Goal: Transaction & Acquisition: Purchase product/service

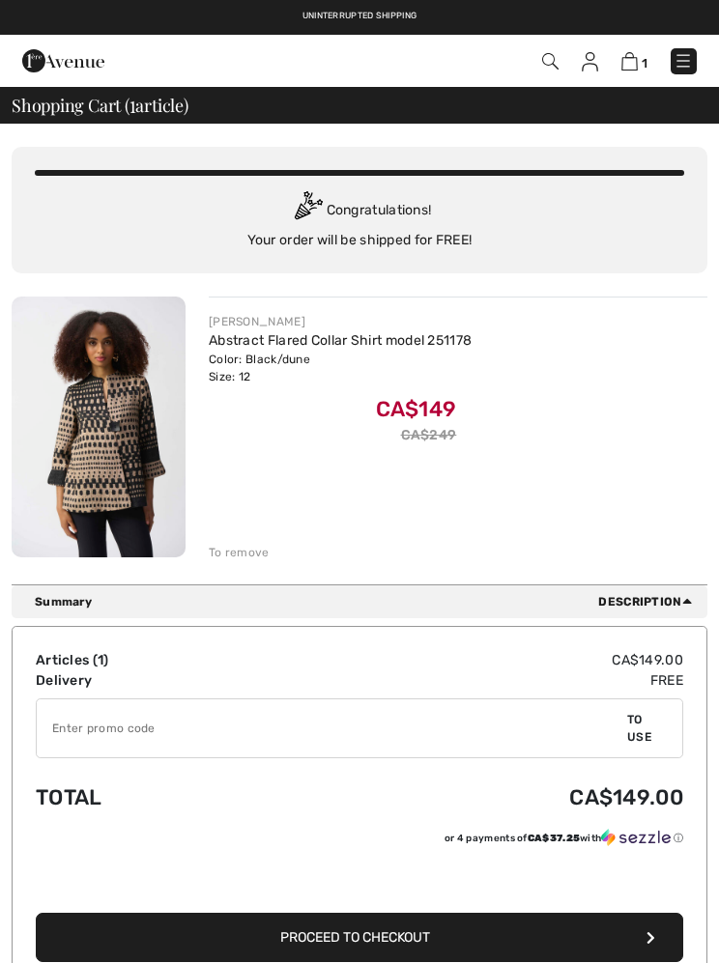
click at [102, 406] on img at bounding box center [99, 427] width 174 height 261
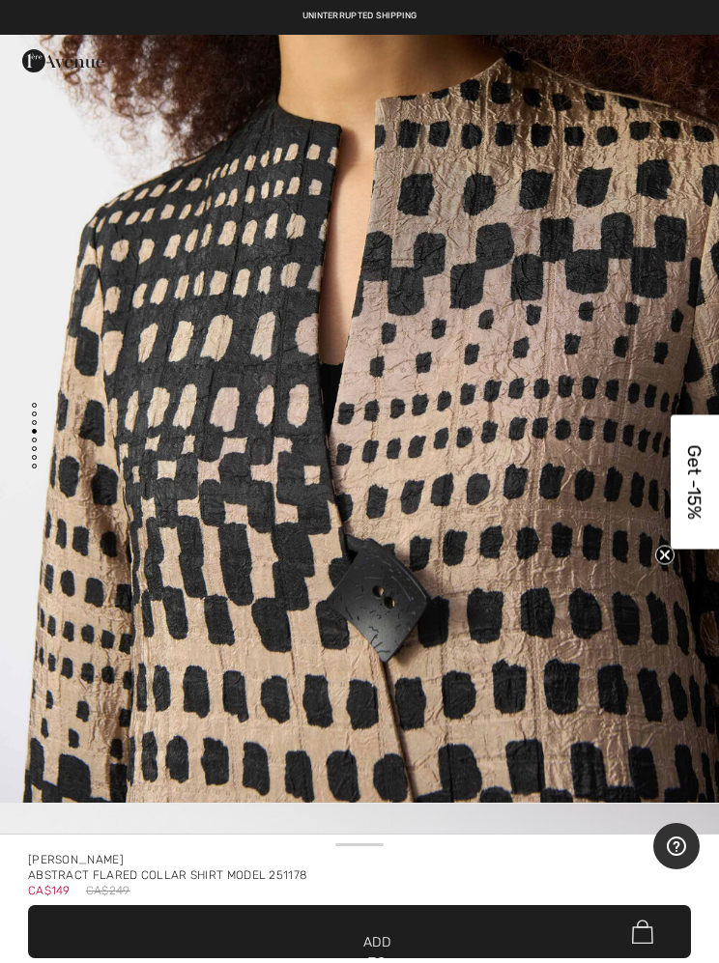
scroll to position [3470, 0]
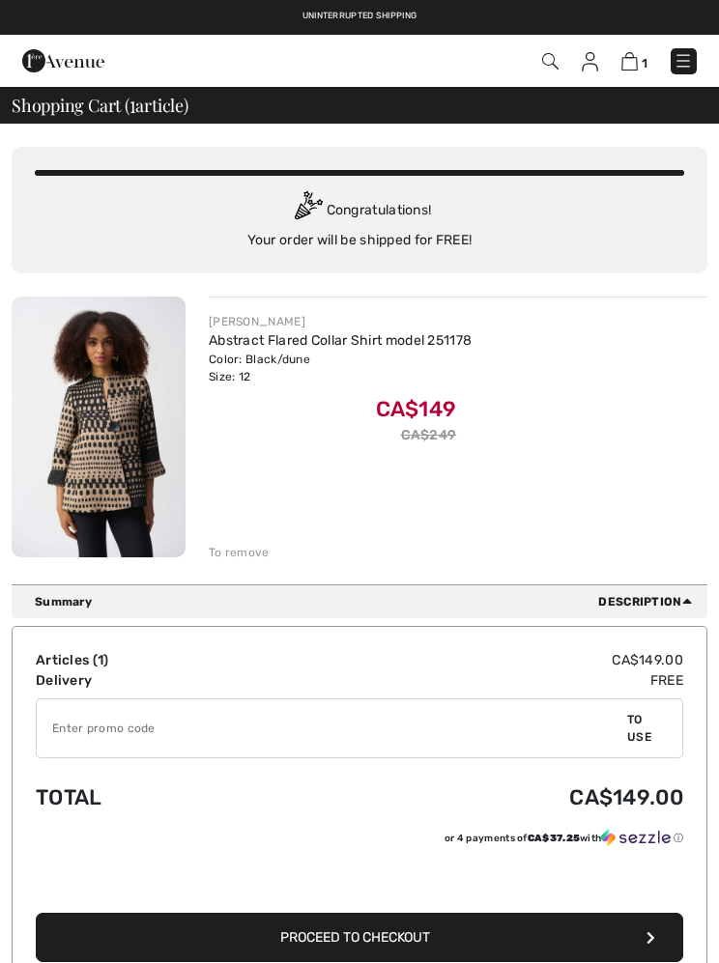
click at [630, 356] on div "JOSEPH RIBKOFF Abstract Flared Collar Shirt model 251178 Color: Black/dune Size…" at bounding box center [458, 379] width 499 height 132
click at [674, 60] on img at bounding box center [682, 60] width 19 height 19
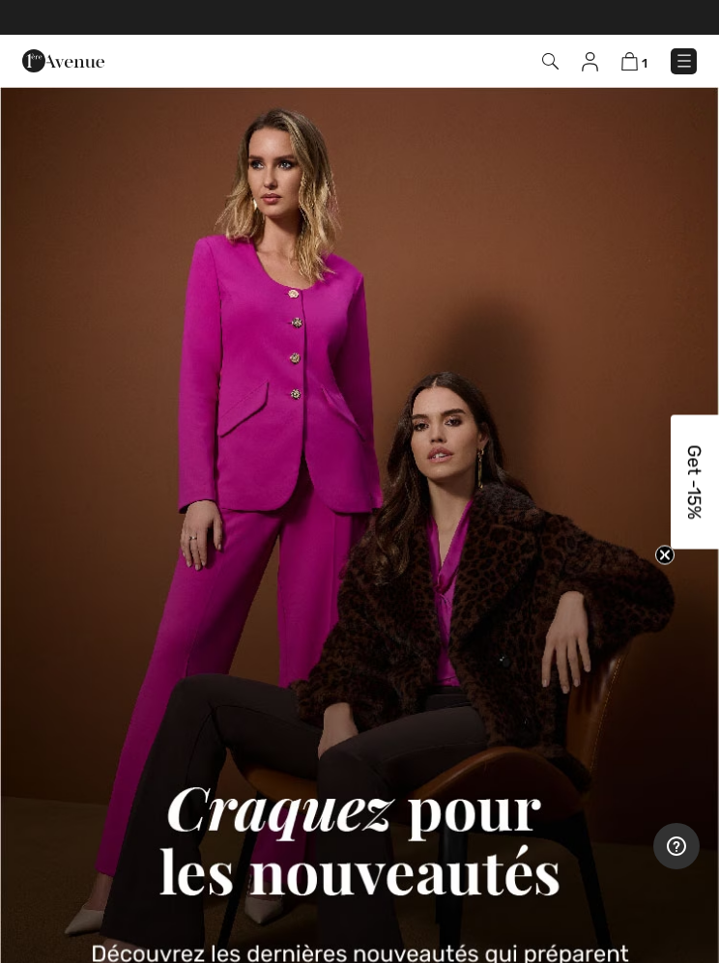
click at [593, 65] on img at bounding box center [590, 61] width 16 height 19
click at [549, 55] on img at bounding box center [550, 61] width 16 height 16
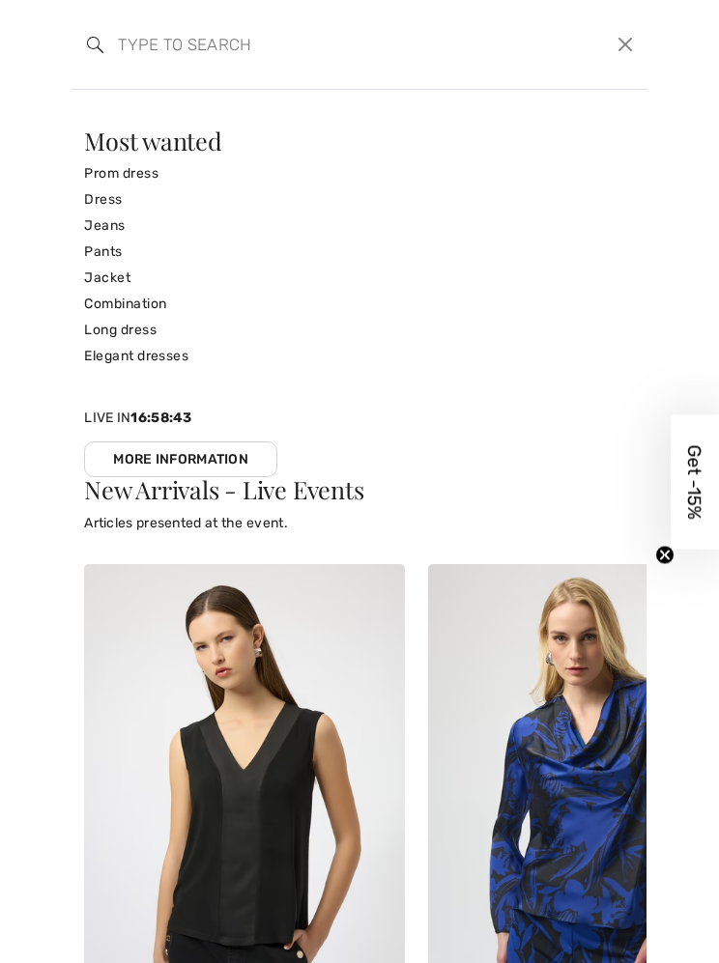
click at [119, 282] on font "Jacket" at bounding box center [107, 278] width 46 height 16
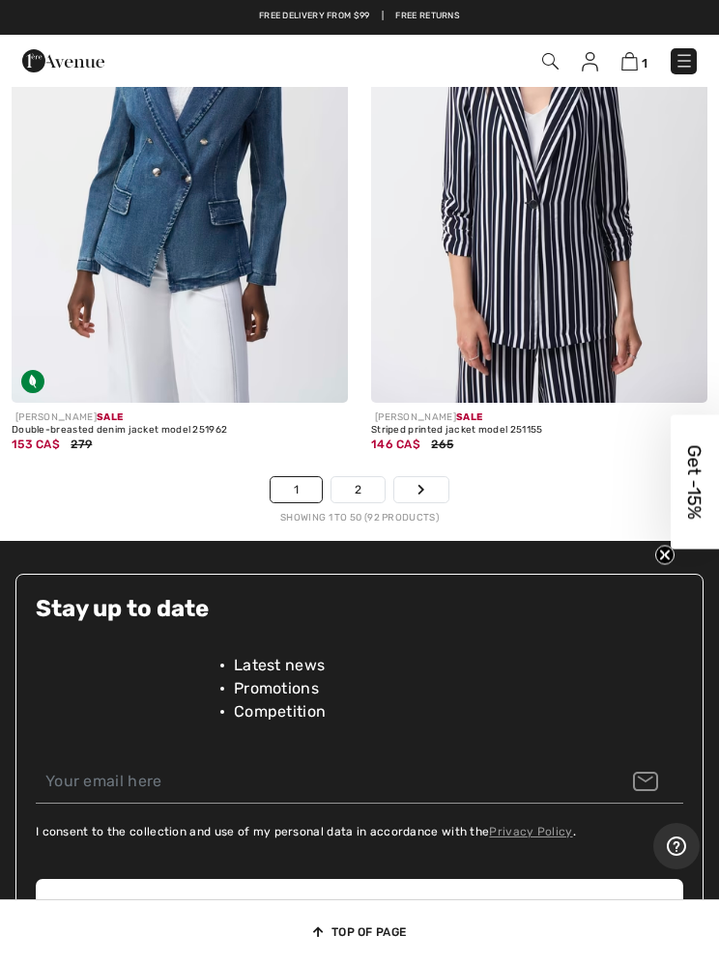
scroll to position [15277, 0]
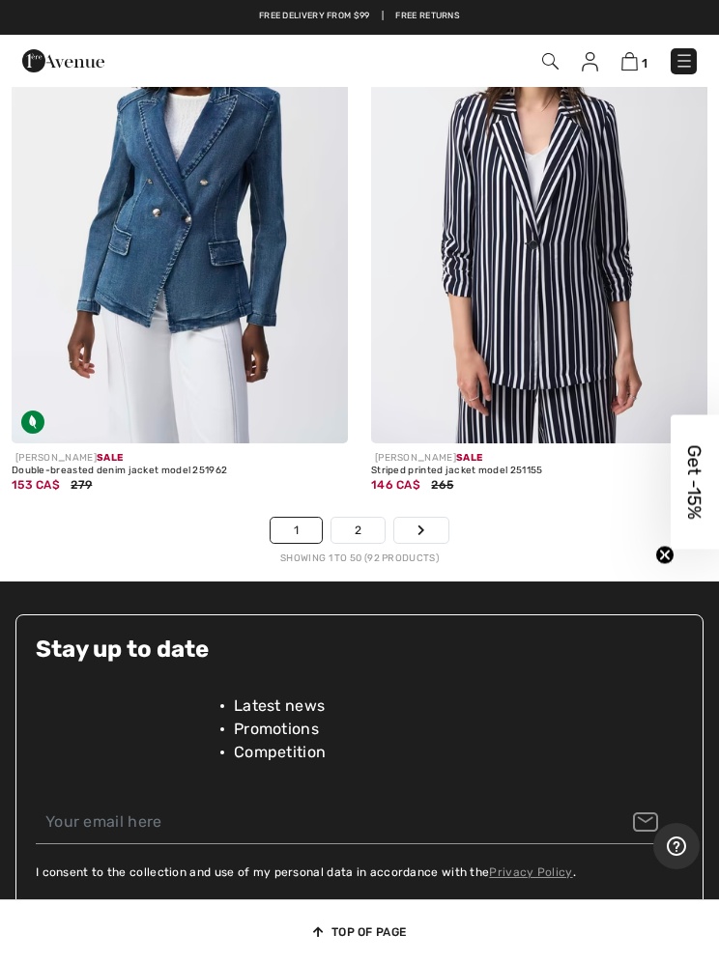
click at [422, 525] on icon "Page navigation" at bounding box center [421, 531] width 8 height 12
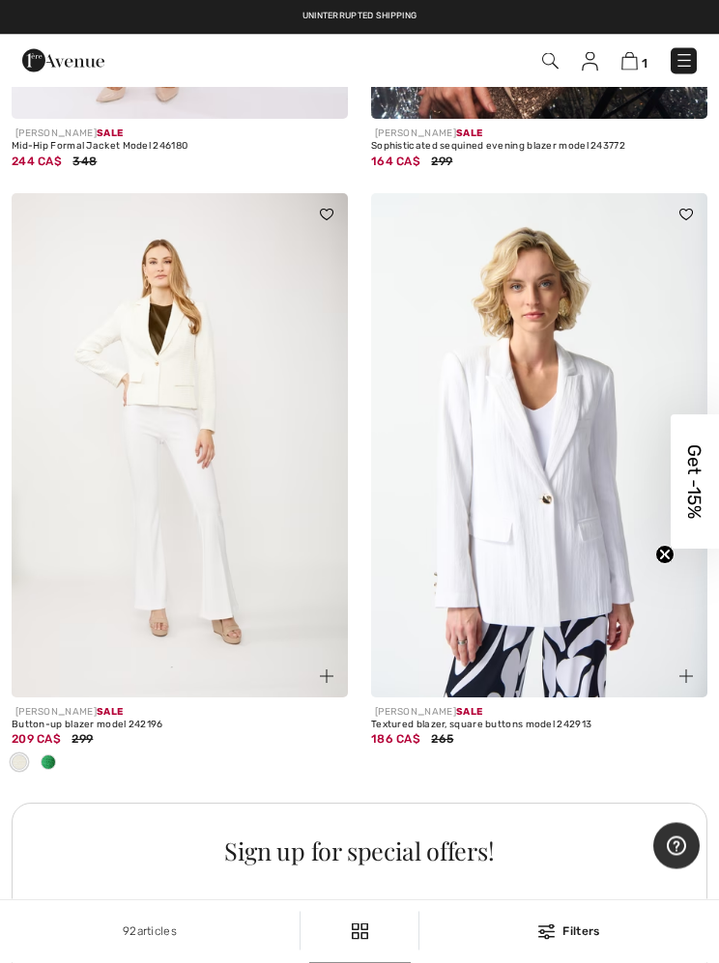
scroll to position [6557, 0]
click at [548, 61] on img at bounding box center [550, 61] width 16 height 16
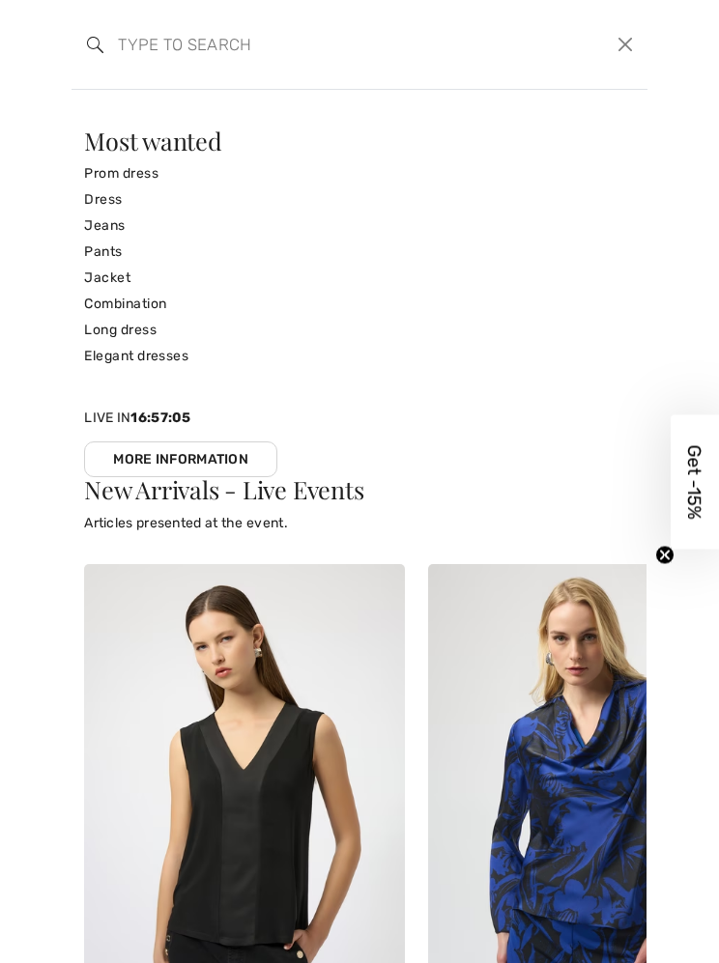
click at [118, 43] on input "search" at bounding box center [299, 44] width 392 height 58
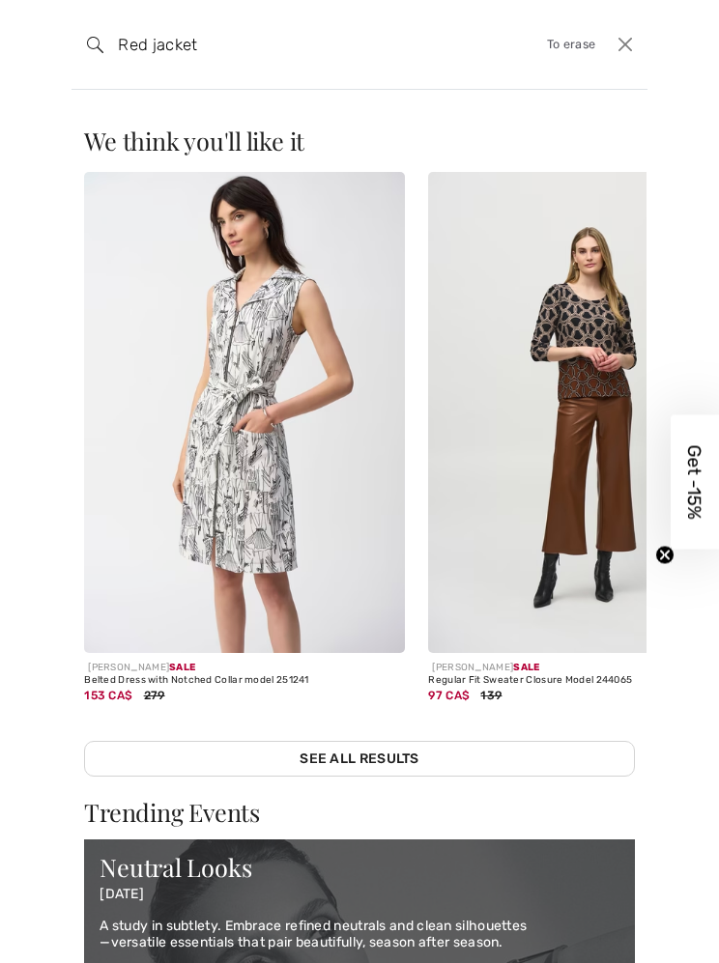
scroll to position [0, 0]
type input "Red jacket"
click at [87, 50] on img at bounding box center [95, 45] width 16 height 16
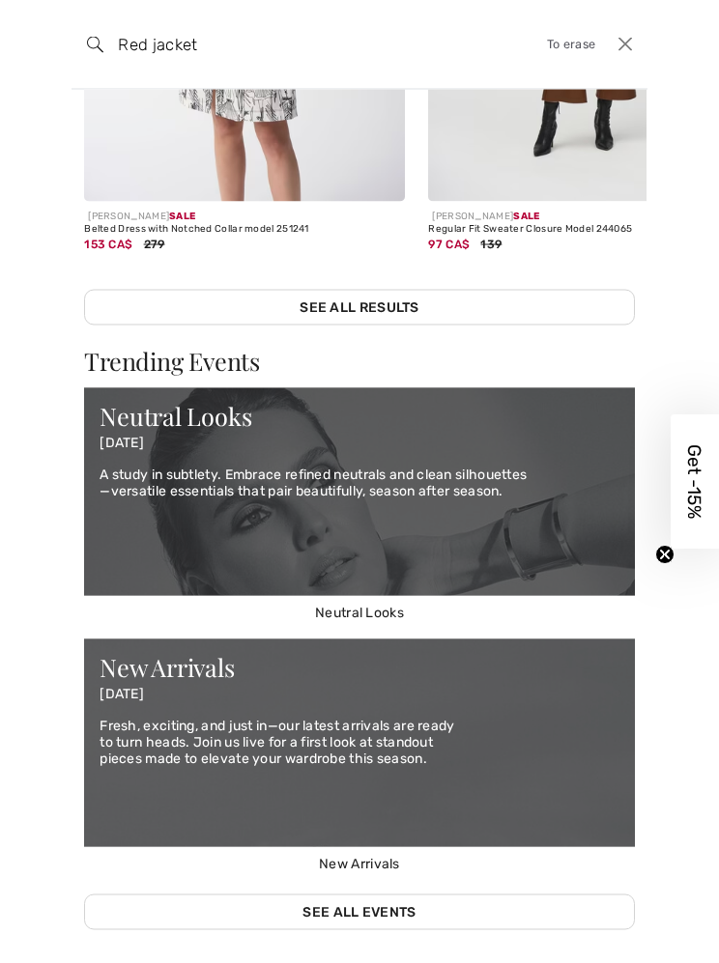
scroll to position [451, 0]
click at [367, 301] on font "See all results" at bounding box center [360, 308] width 120 height 16
click at [367, 300] on font "See all results" at bounding box center [360, 308] width 120 height 16
click at [375, 310] on font "See all results" at bounding box center [360, 308] width 120 height 16
click at [349, 315] on link "See all results" at bounding box center [359, 308] width 551 height 36
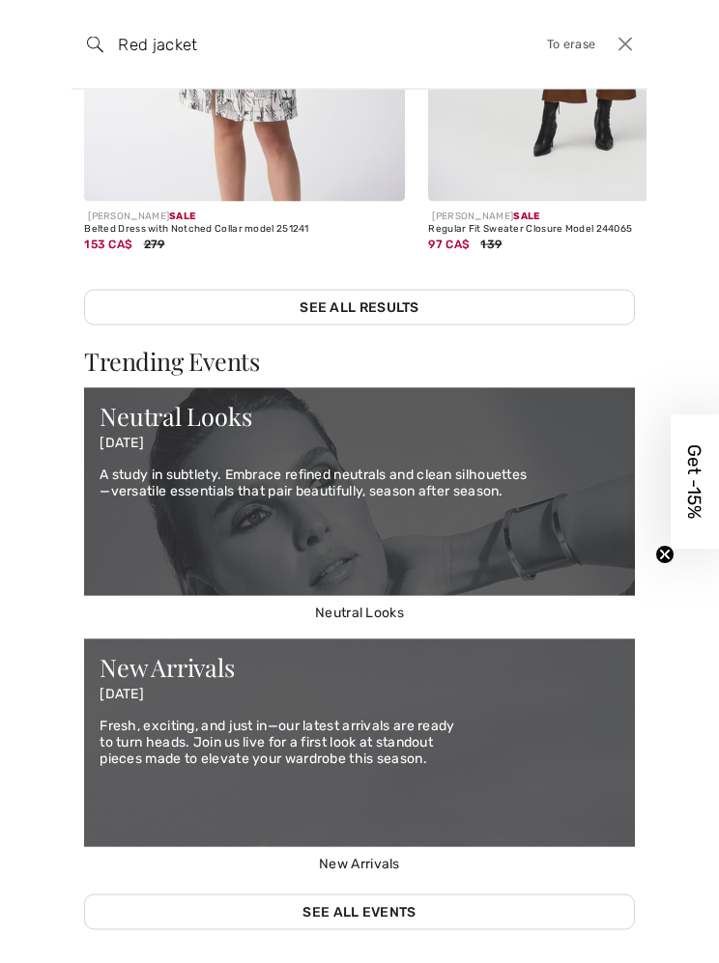
click at [377, 303] on font "See all results" at bounding box center [360, 308] width 120 height 16
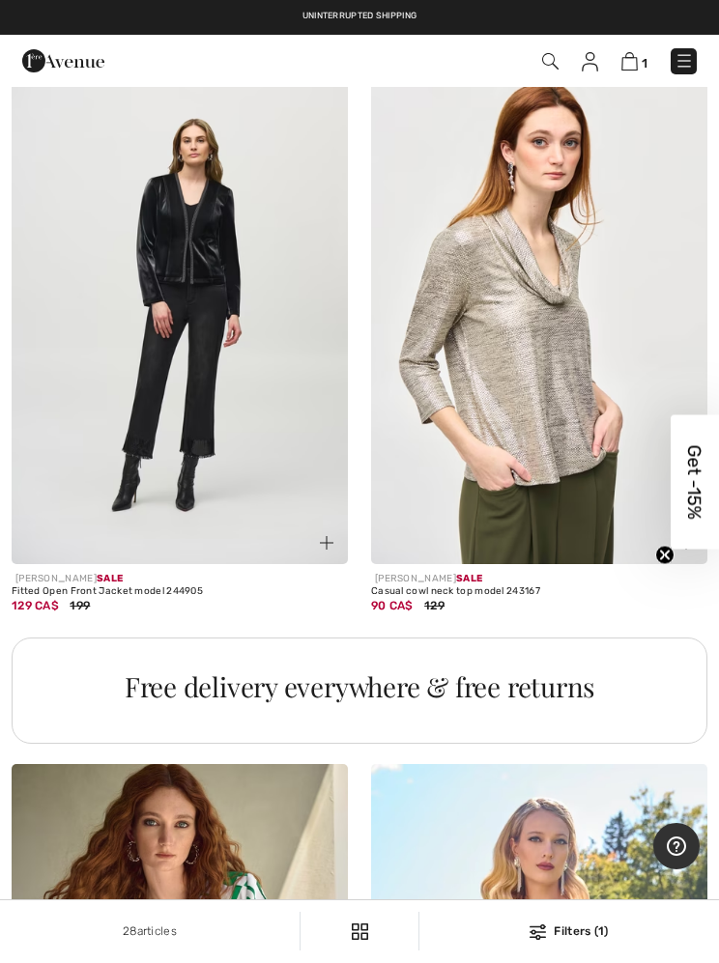
scroll to position [2993, 0]
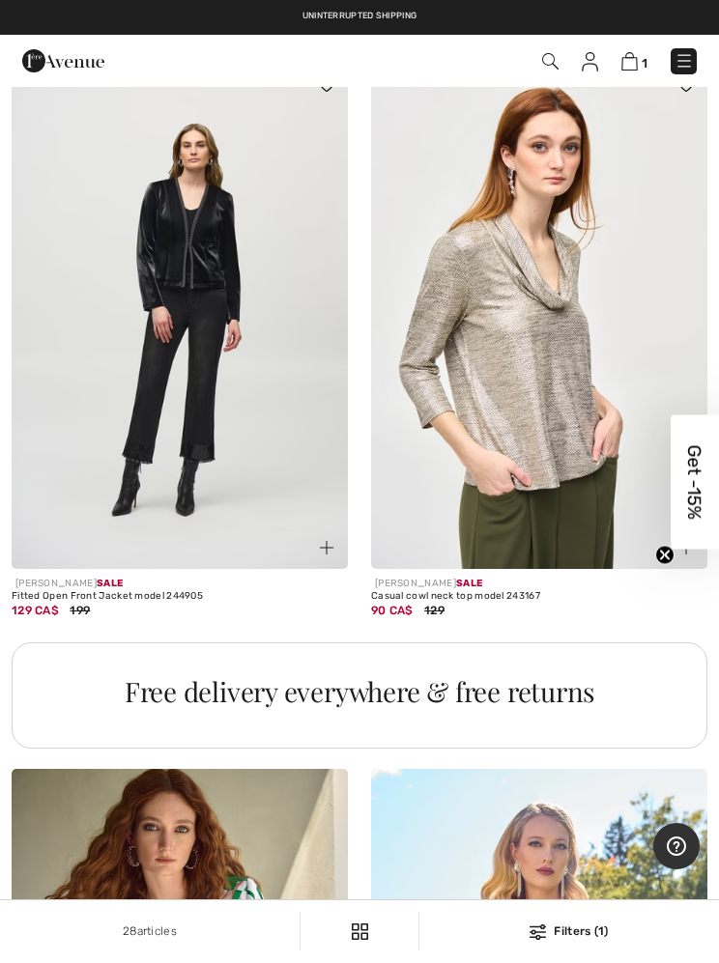
click at [542, 63] on img at bounding box center [550, 61] width 16 height 16
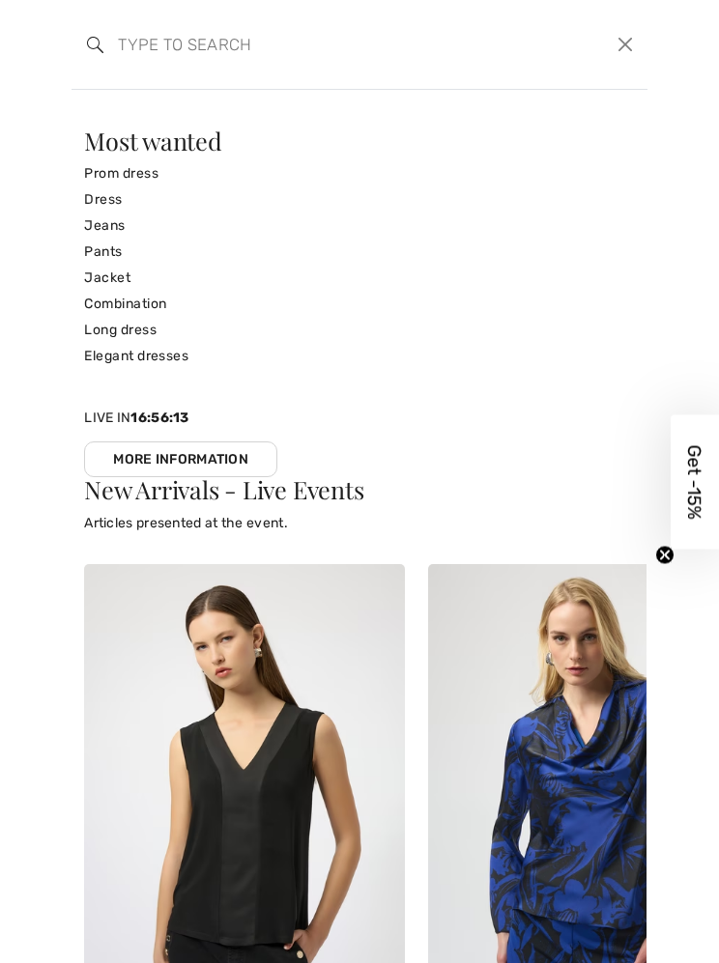
click at [155, 40] on input "search" at bounding box center [299, 44] width 392 height 58
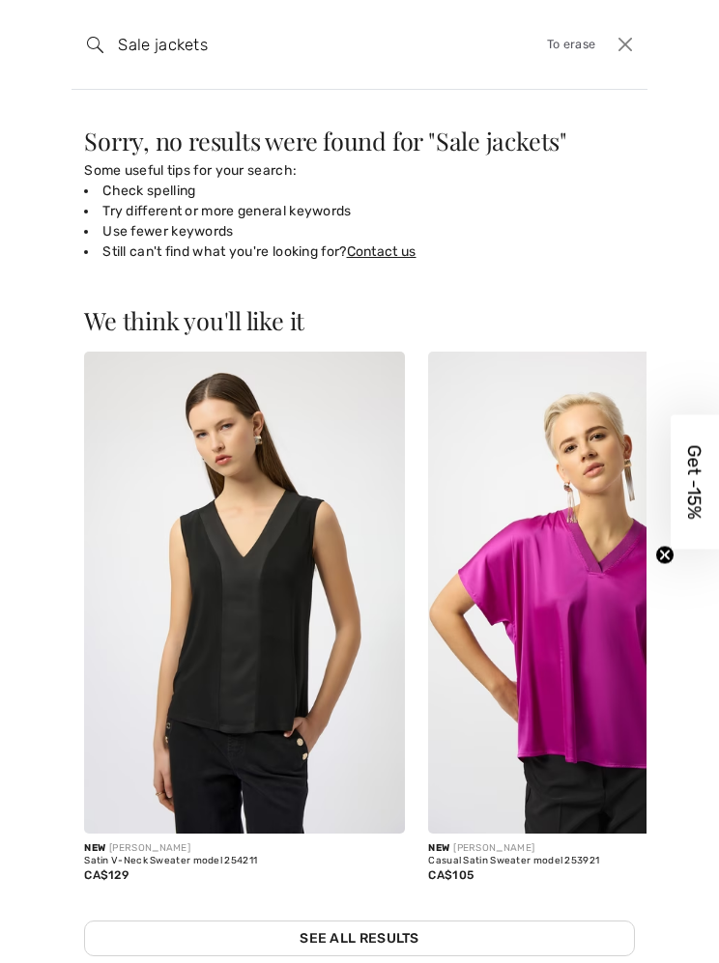
scroll to position [0, 0]
click at [250, 45] on input "Sale jackets" at bounding box center [299, 44] width 392 height 58
type input "Sale"
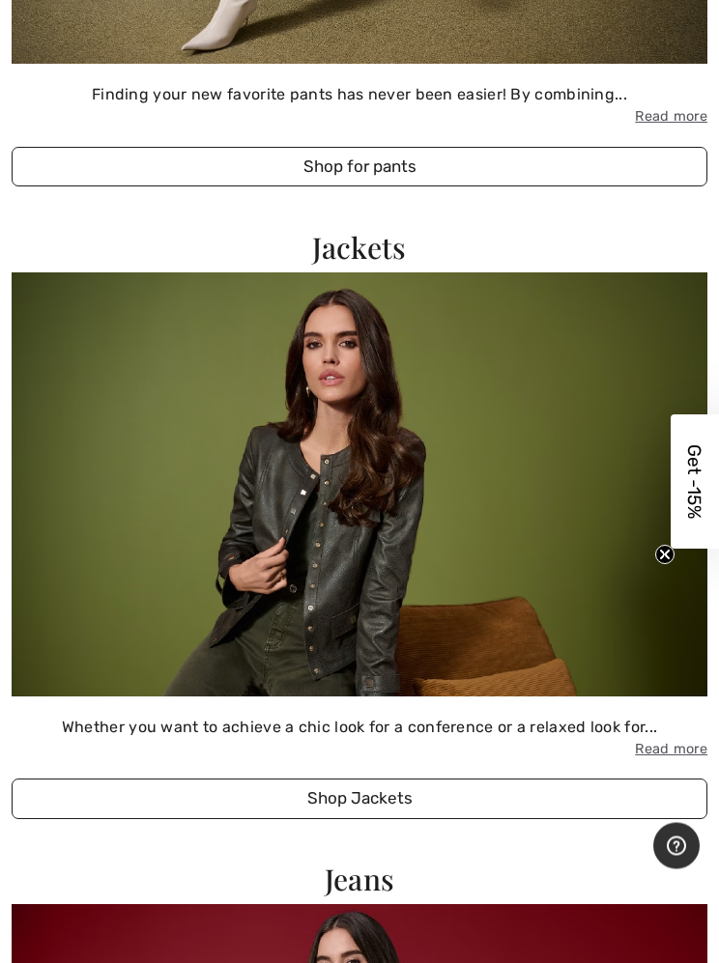
scroll to position [4364, 0]
click at [396, 780] on button "Shop Jackets" at bounding box center [360, 799] width 696 height 41
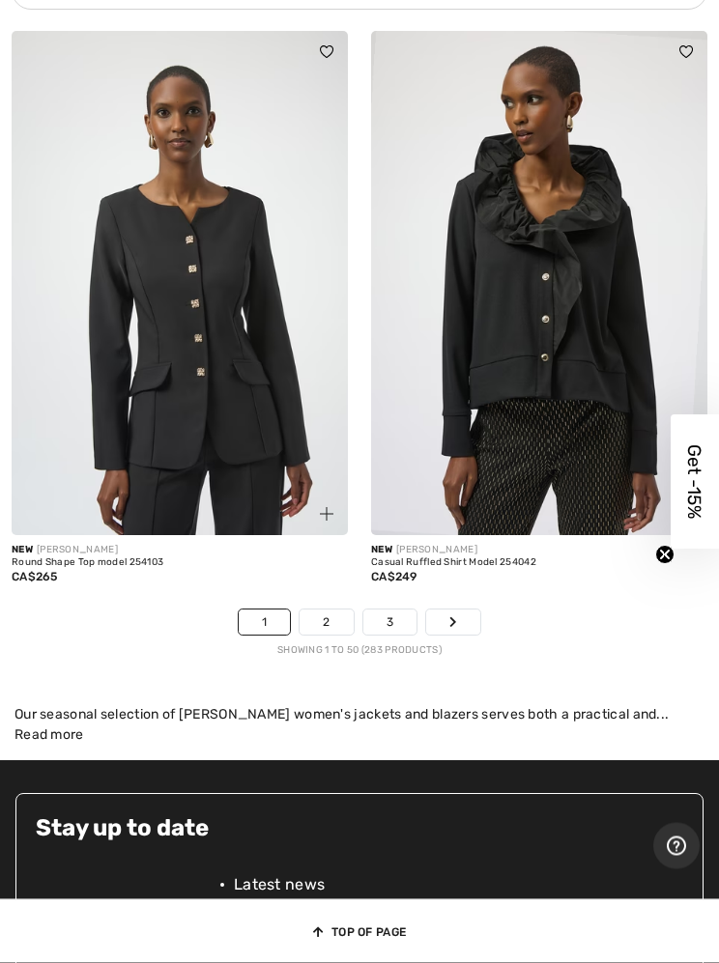
scroll to position [15116, 0]
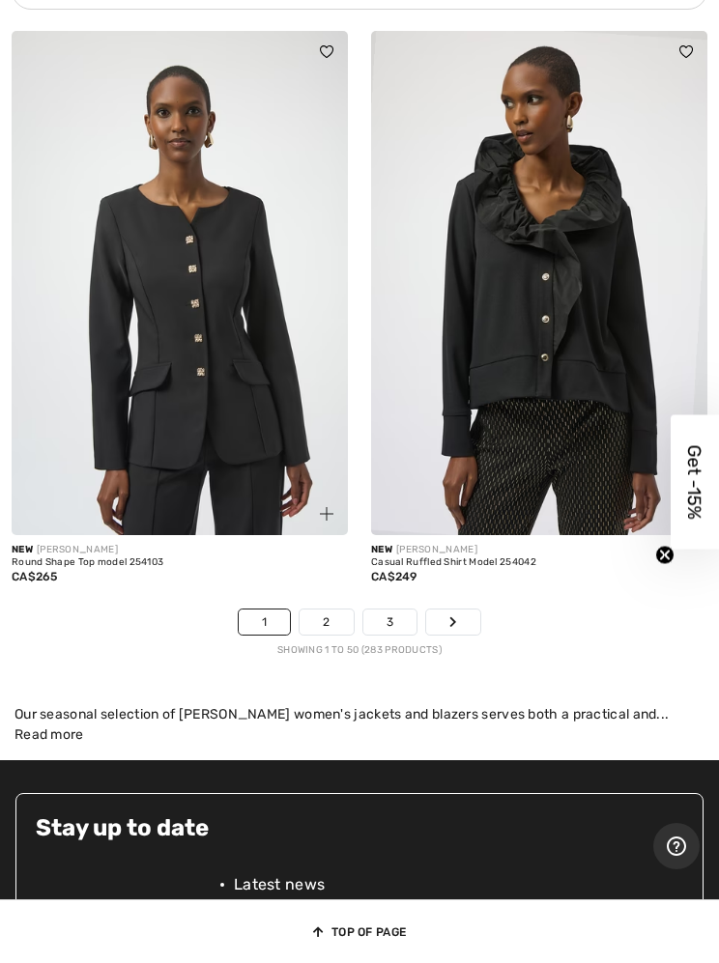
click at [465, 610] on link "Suivant" at bounding box center [453, 622] width 54 height 25
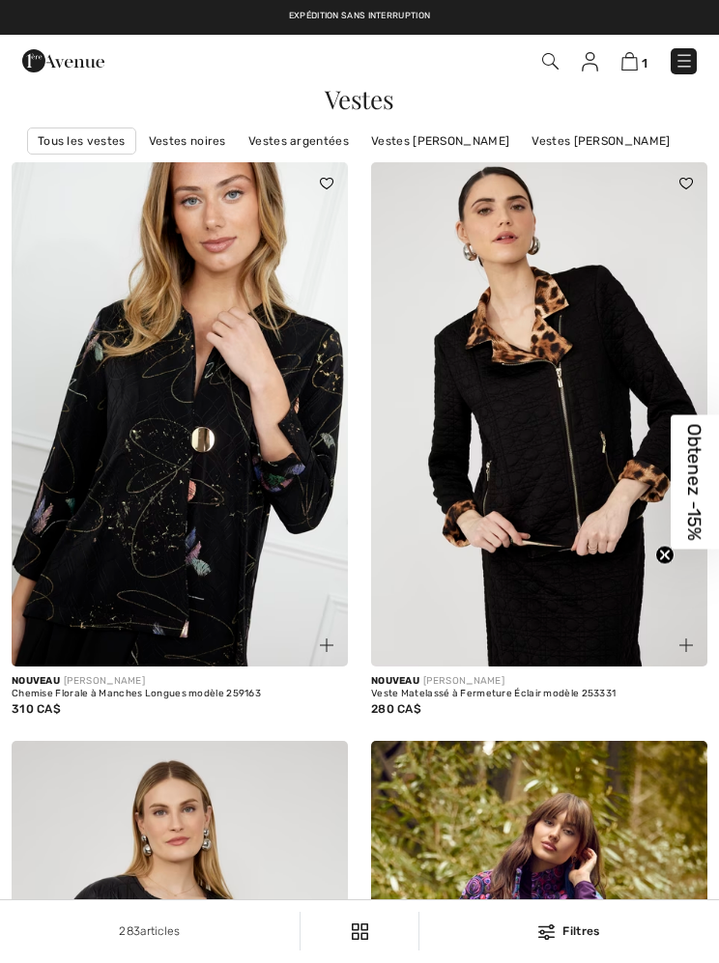
checkbox input "true"
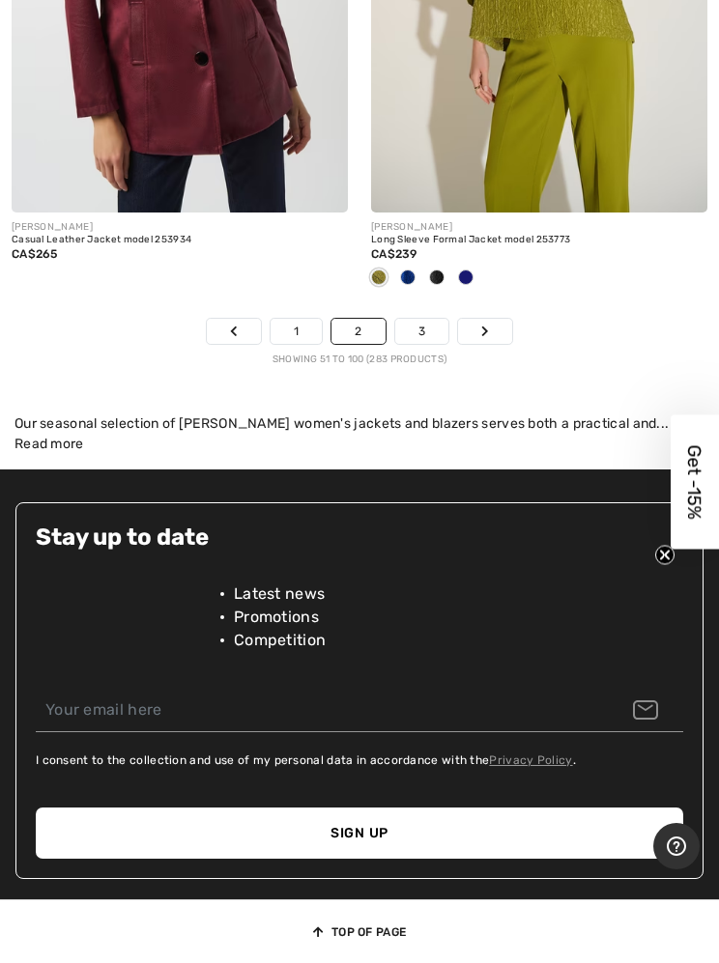
scroll to position [15443, 0]
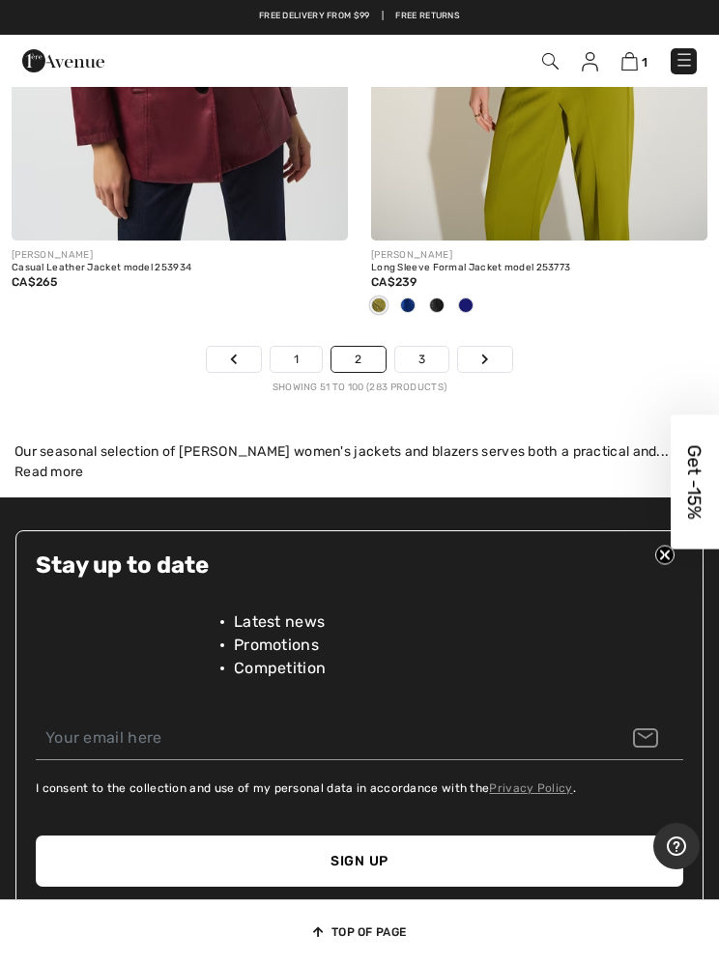
click at [428, 348] on link "3" at bounding box center [421, 359] width 53 height 25
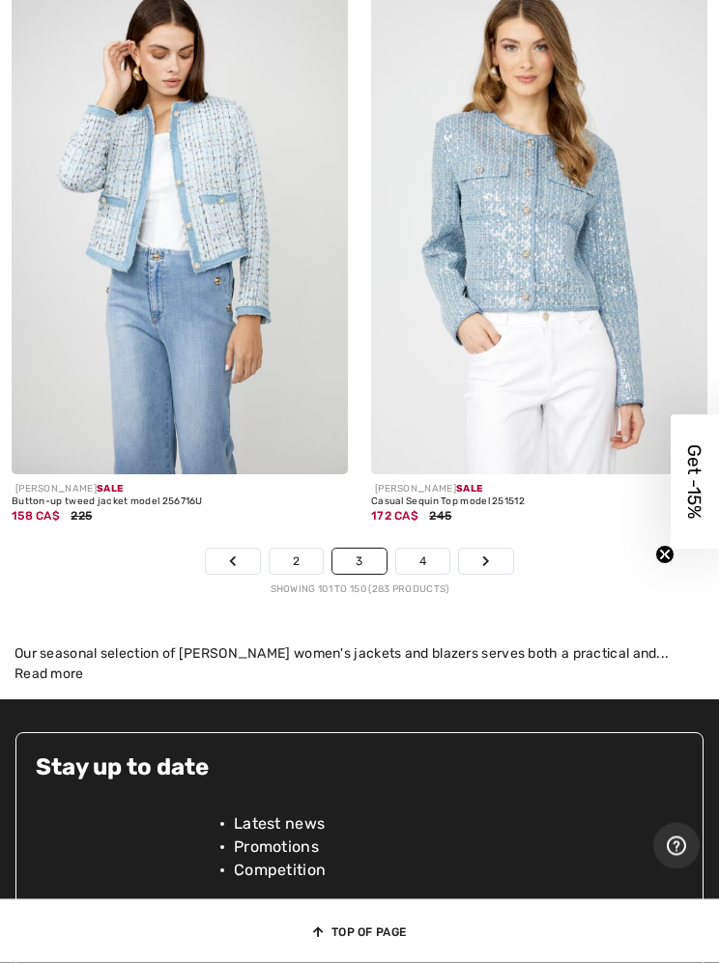
scroll to position [15113, 0]
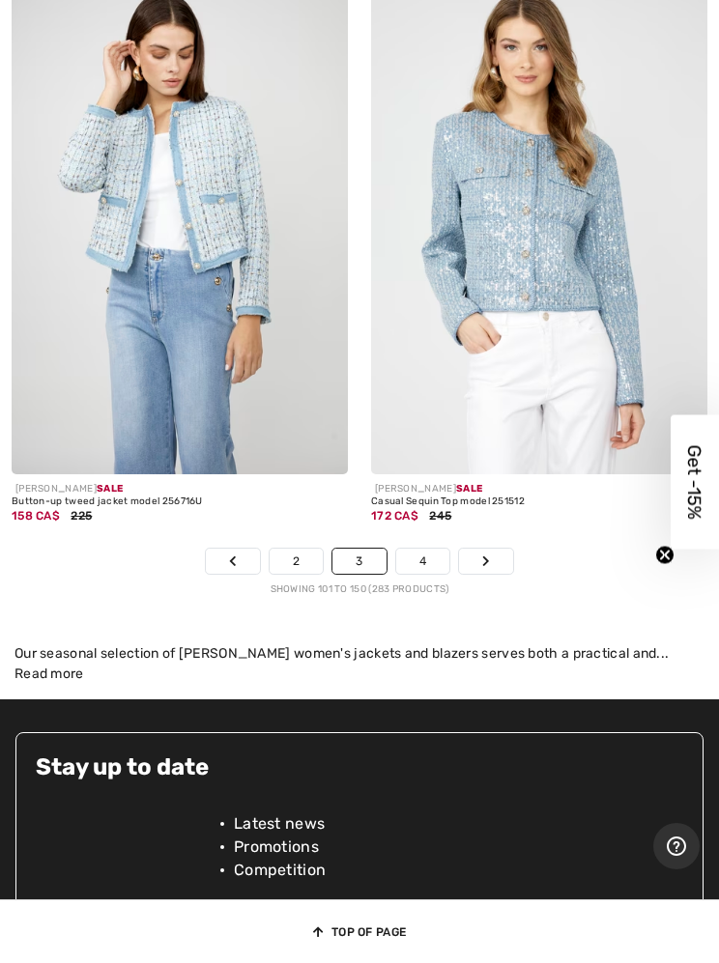
click at [414, 549] on link "4" at bounding box center [422, 561] width 53 height 25
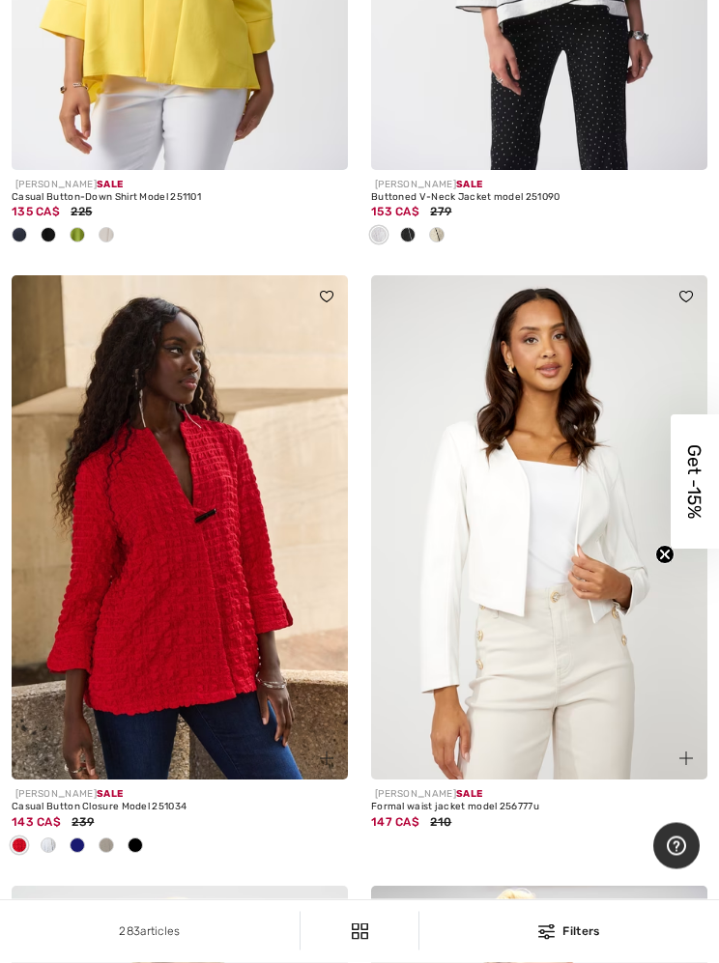
scroll to position [2232, 0]
click at [199, 589] on img at bounding box center [180, 527] width 336 height 504
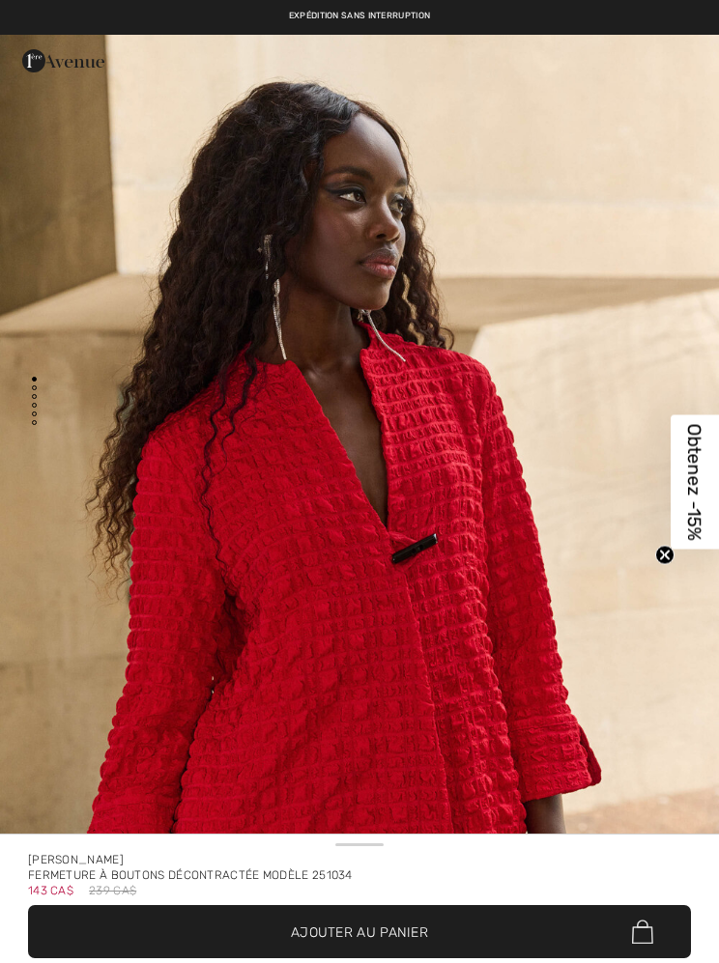
checkbox input "true"
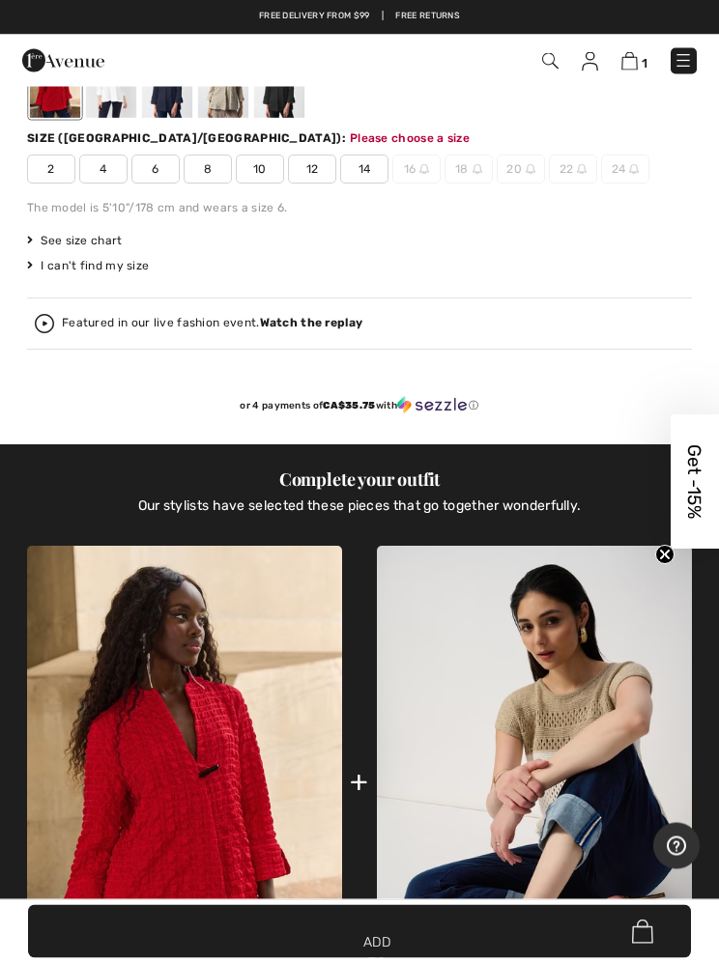
scroll to position [999, 0]
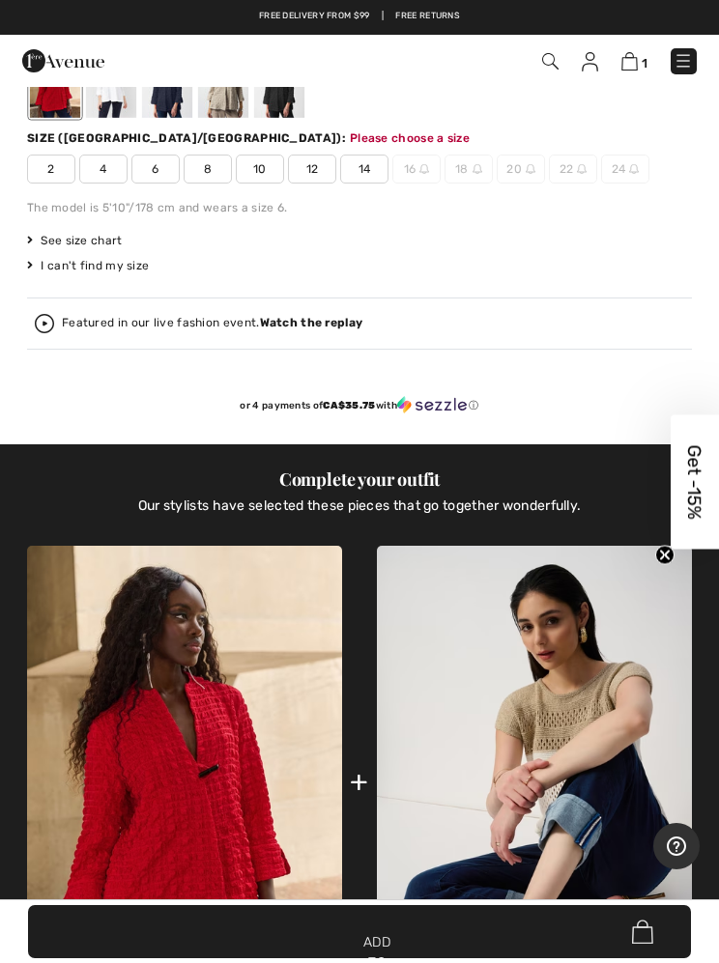
click at [631, 68] on img at bounding box center [629, 61] width 16 height 18
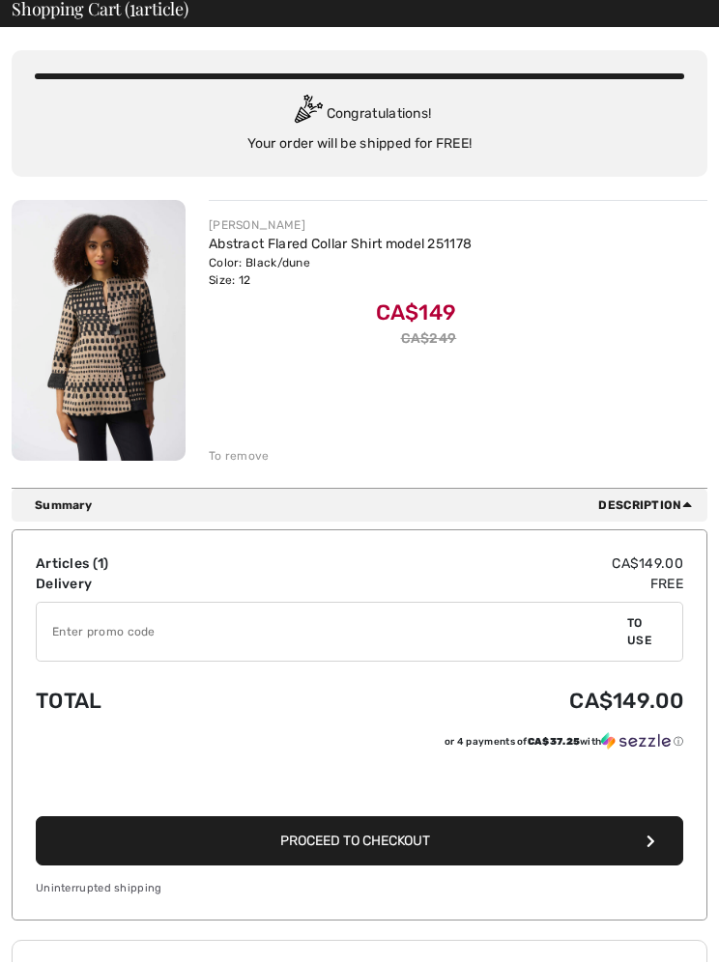
scroll to position [98, 0]
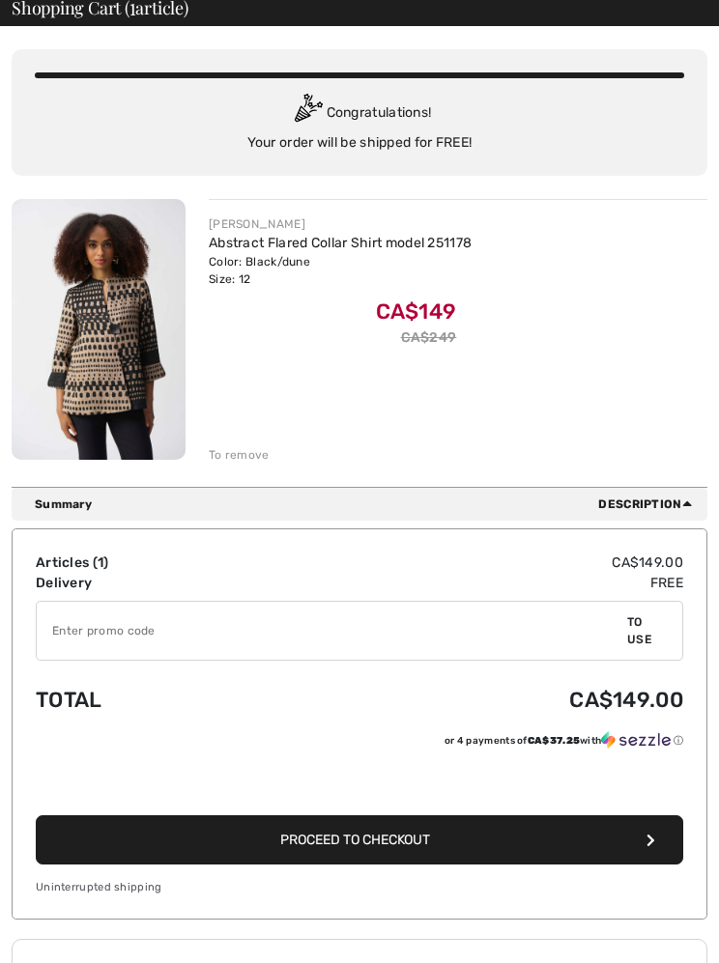
click at [394, 837] on font "Proceed to checkout" at bounding box center [355, 840] width 150 height 16
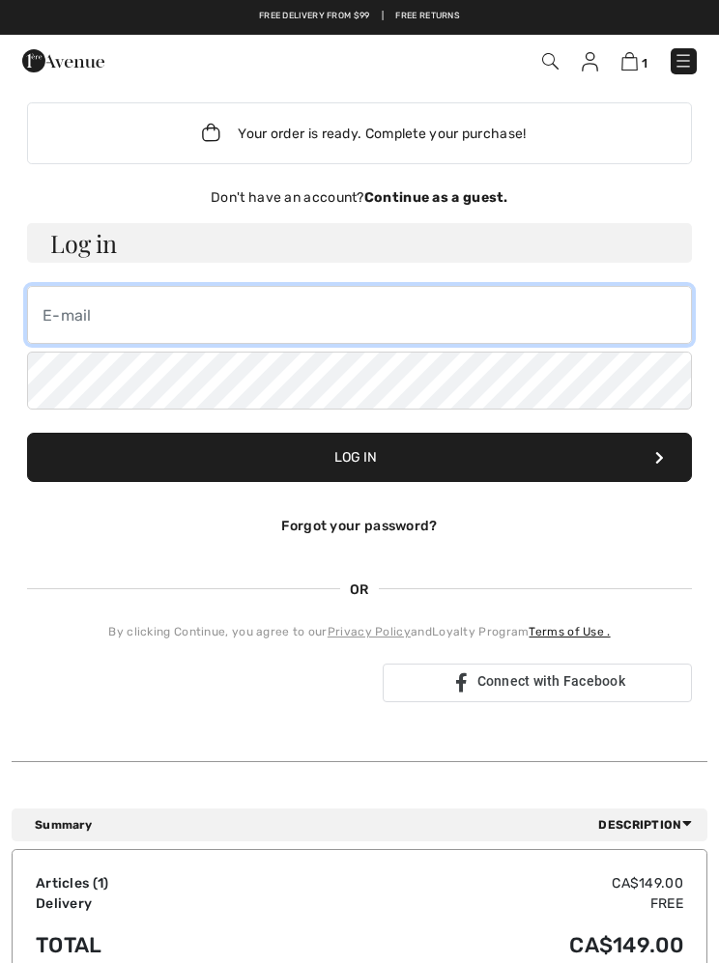
click at [95, 311] on input "email" at bounding box center [359, 315] width 665 height 58
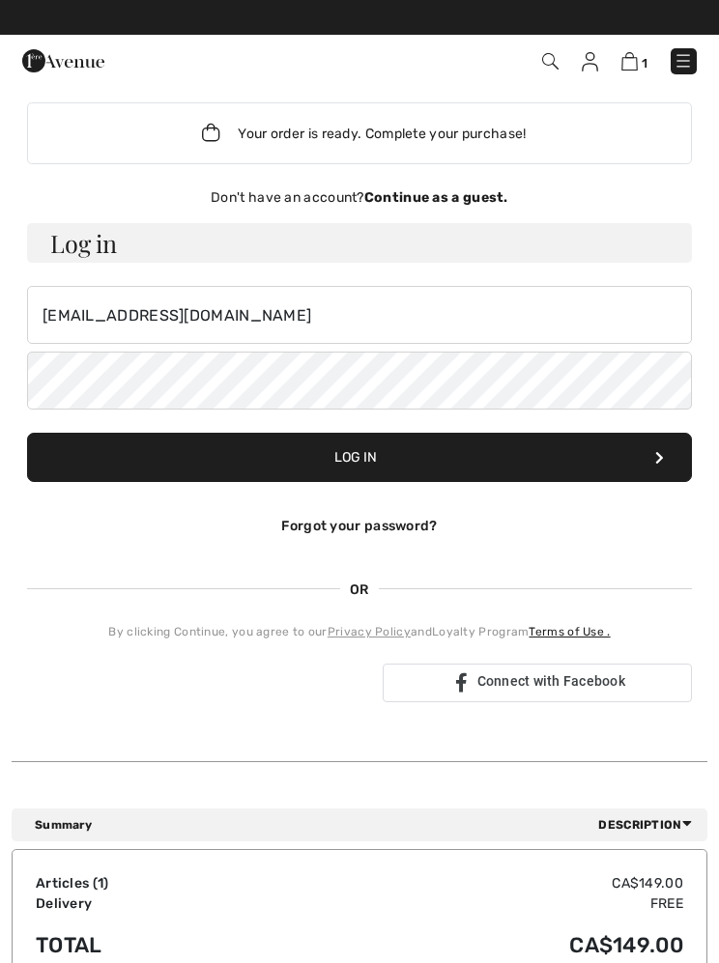
click at [385, 455] on button "Log in" at bounding box center [359, 457] width 665 height 49
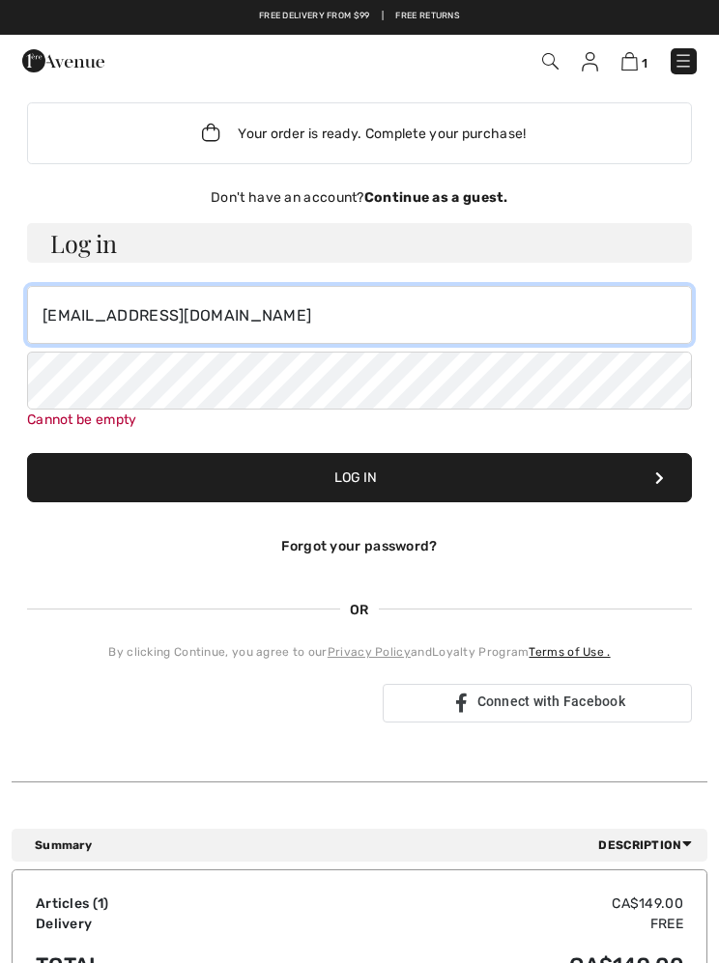
click at [261, 315] on input "charringa@icloud.com" at bounding box center [359, 315] width 665 height 58
type input "c"
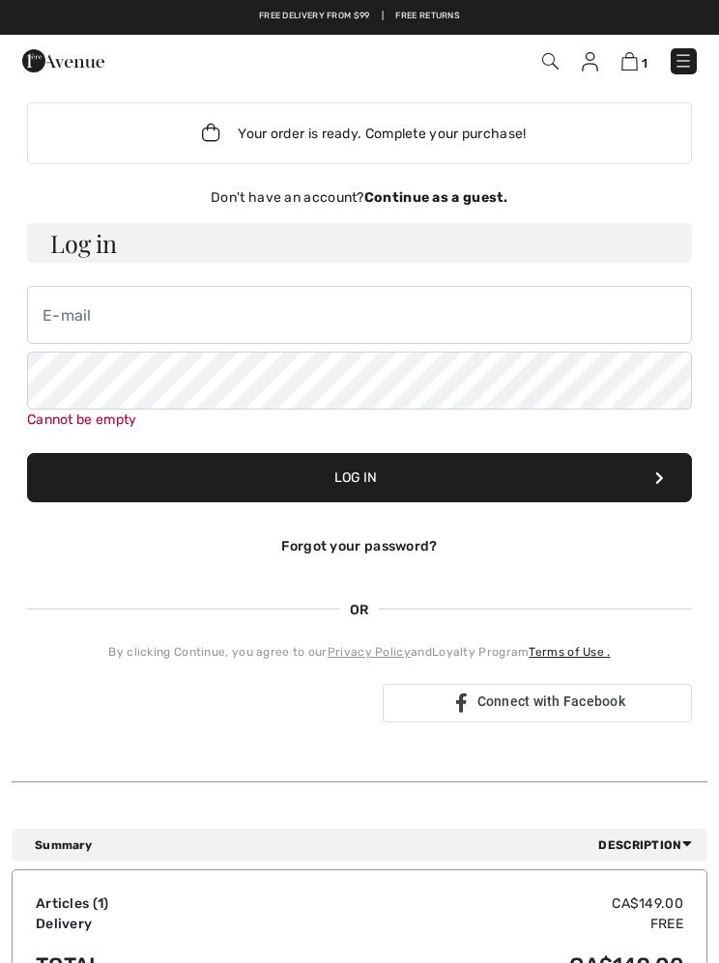
click at [451, 196] on font "Continue as a guest." at bounding box center [436, 197] width 144 height 16
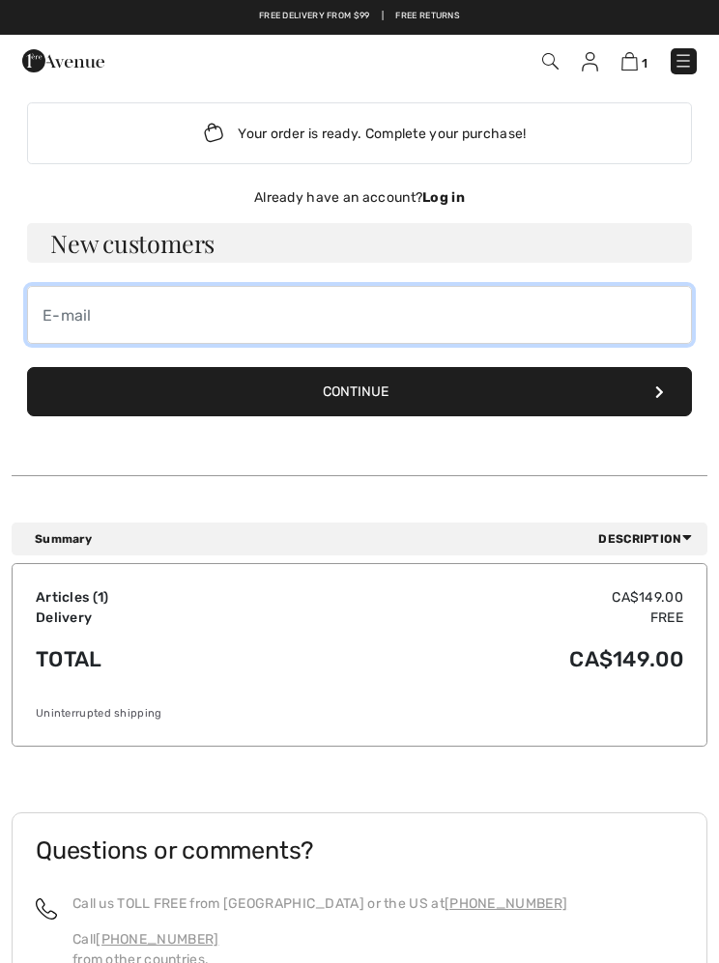
click at [77, 307] on input "email" at bounding box center [359, 315] width 665 height 58
type input "charringa@icloud.com"
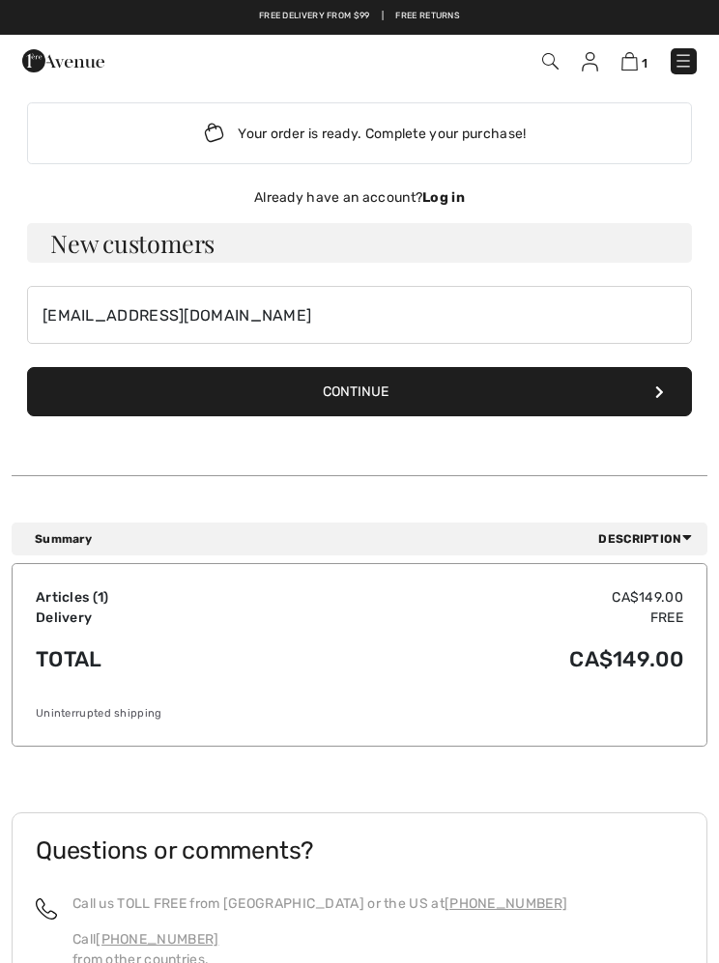
click at [362, 397] on font "Continue" at bounding box center [356, 392] width 66 height 16
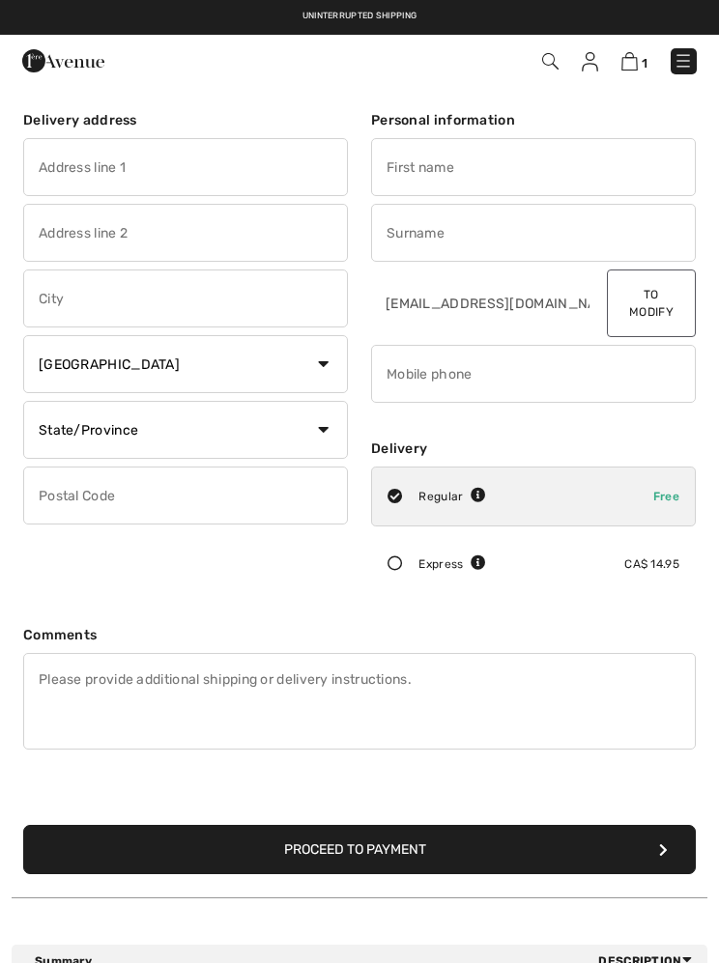
click at [176, 172] on input "text" at bounding box center [185, 167] width 325 height 58
type input "[STREET_ADDRESS][PERSON_NAME]"
type input "[GEOGRAPHIC_DATA]"
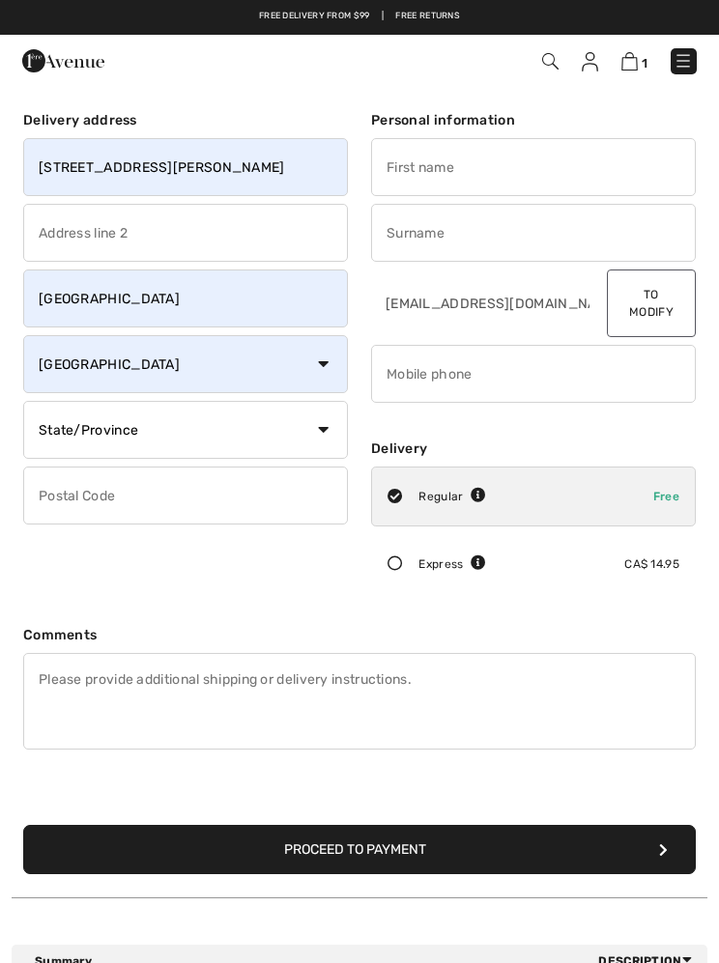
type input "V9P2K4"
type input "[PERSON_NAME]"
type input "harringa"
type input "2505868860"
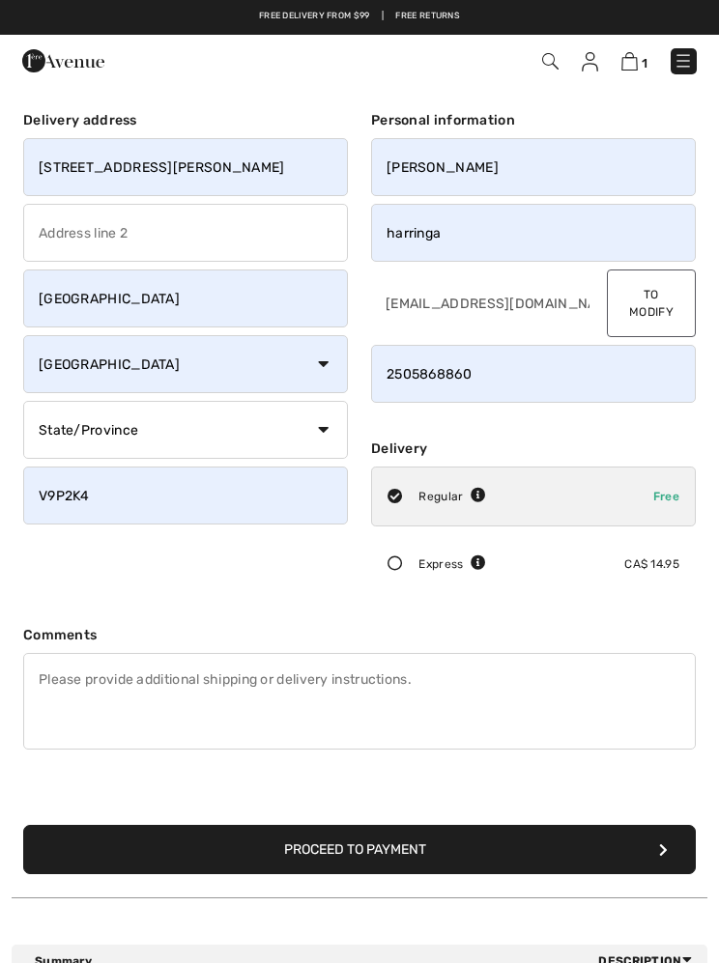
click at [326, 425] on select "State/Province Alberta British Columbia Prince Edward Island Manitoba New Bruns…" at bounding box center [185, 430] width 325 height 58
select select "BC"
click at [401, 842] on font "Proceed to payment" at bounding box center [355, 850] width 142 height 16
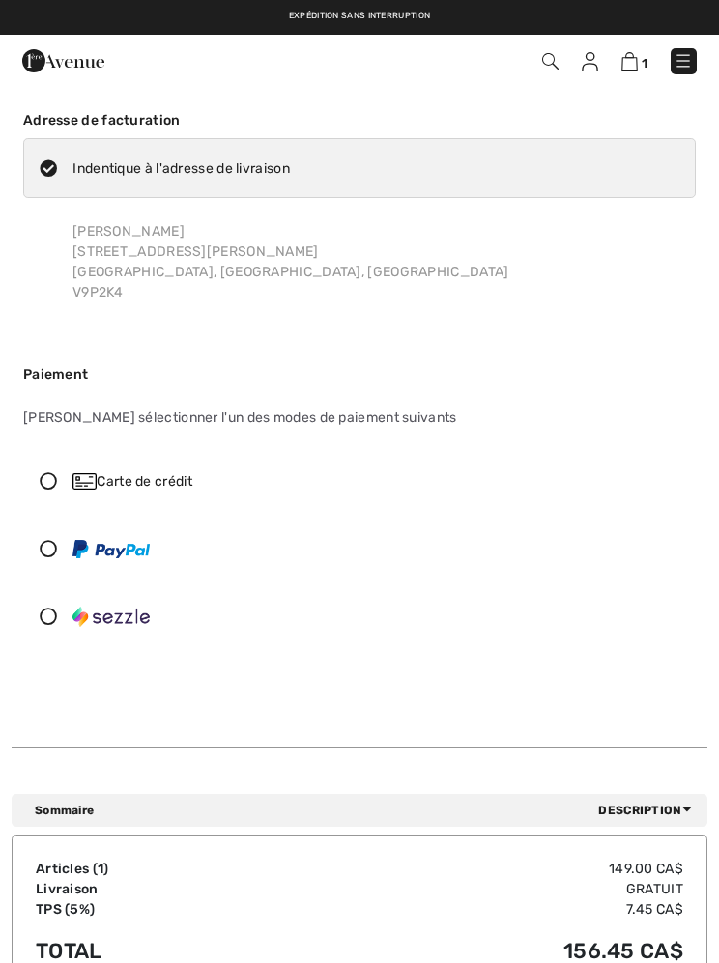
checkbox input "true"
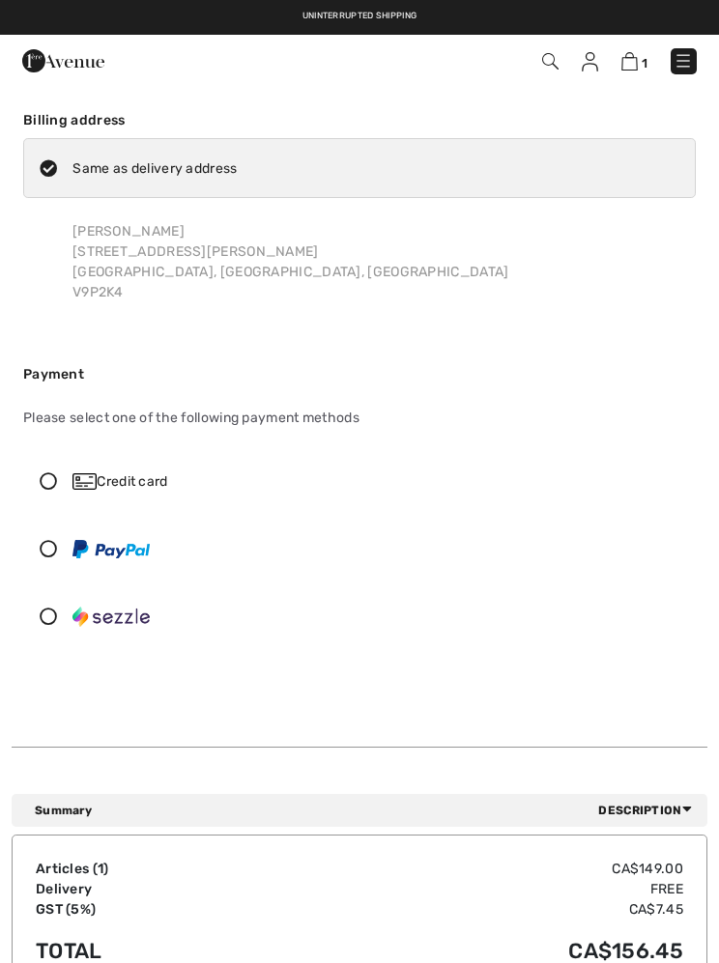
click at [49, 549] on icon at bounding box center [48, 548] width 48 height 17
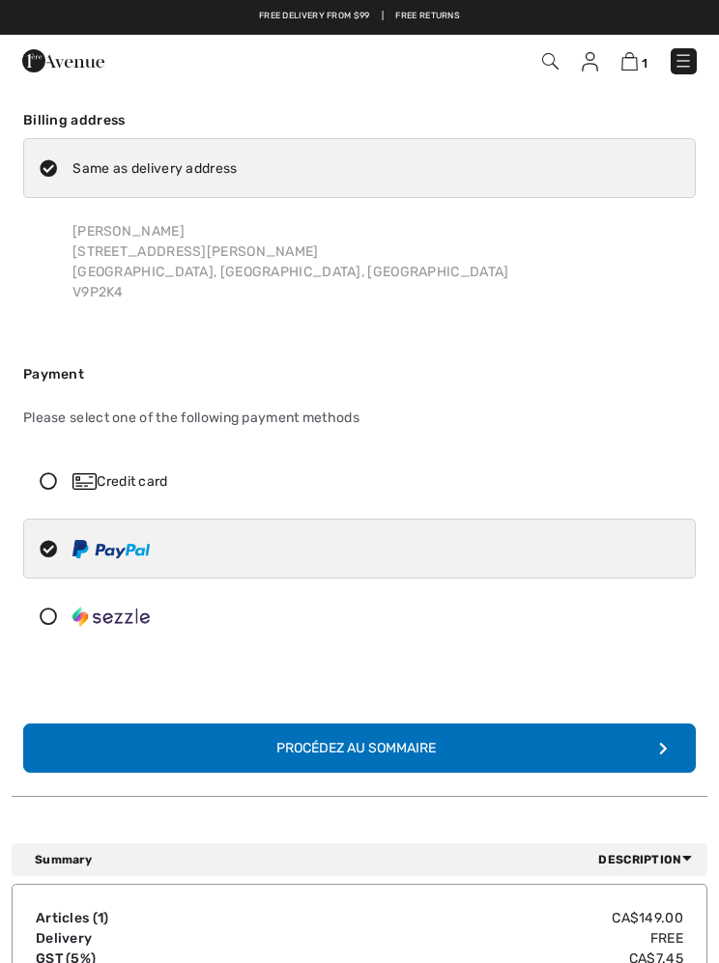
click at [434, 744] on div "Procédez au sommaire" at bounding box center [360, 748] width 198 height 20
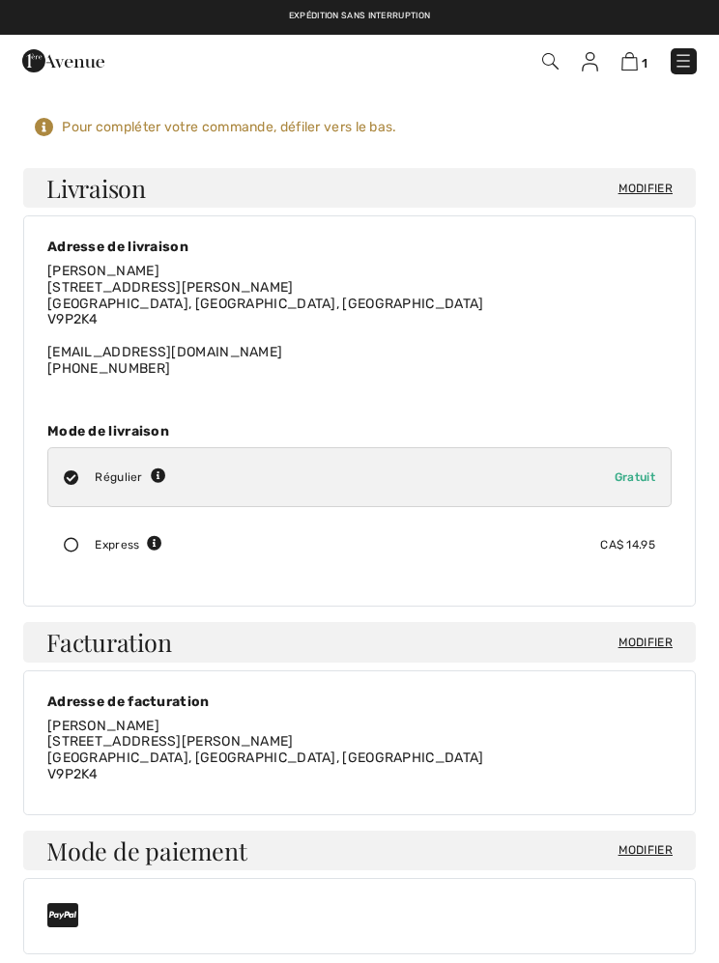
checkbox input "true"
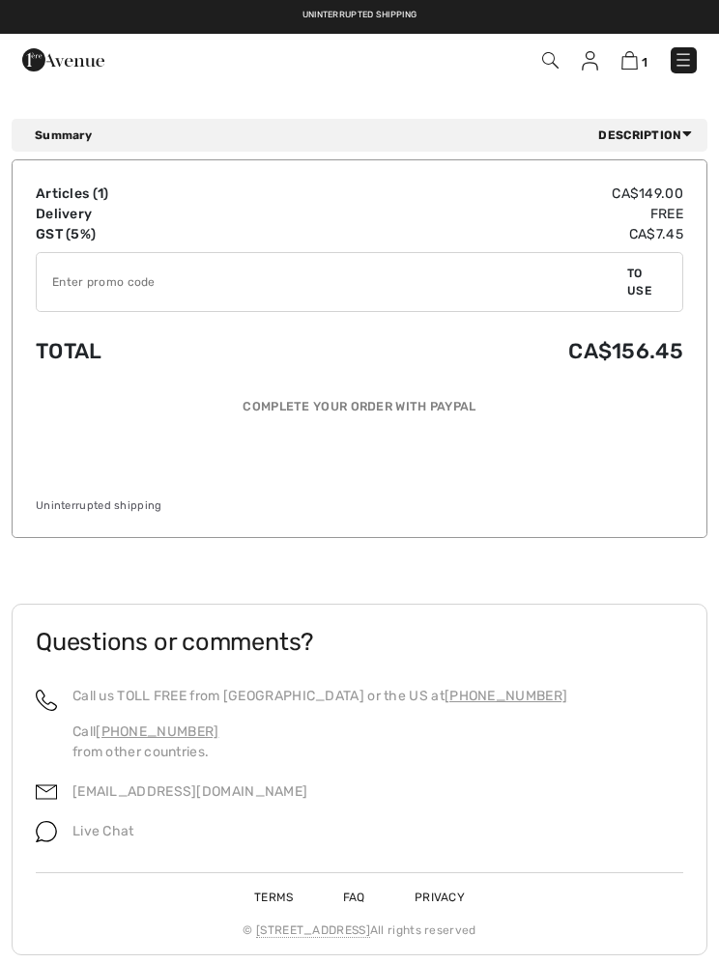
scroll to position [1858, 0]
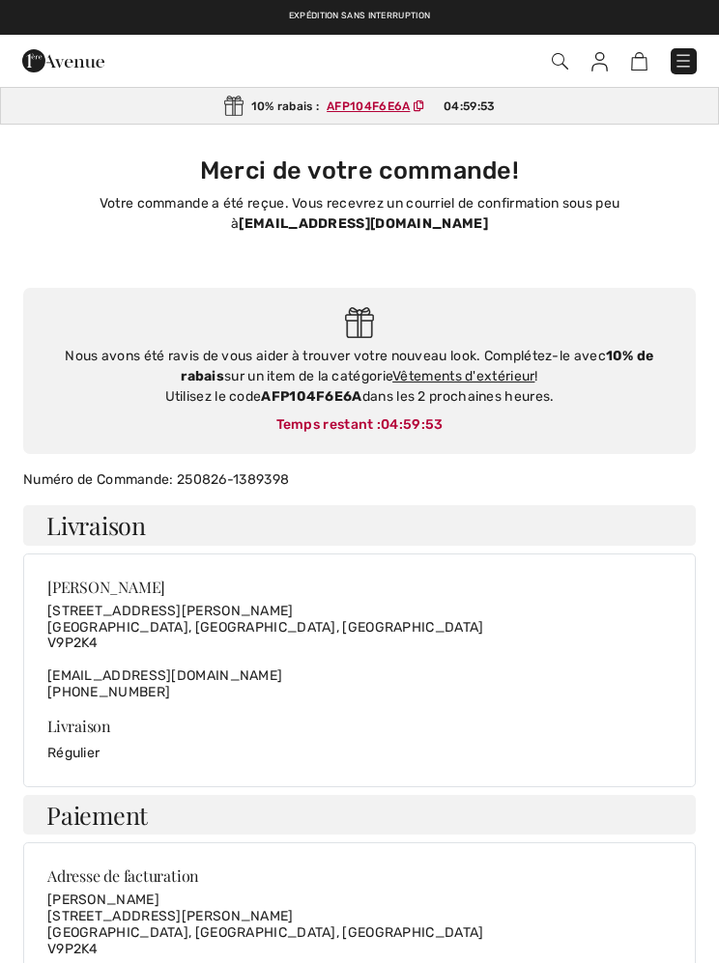
checkbox input "true"
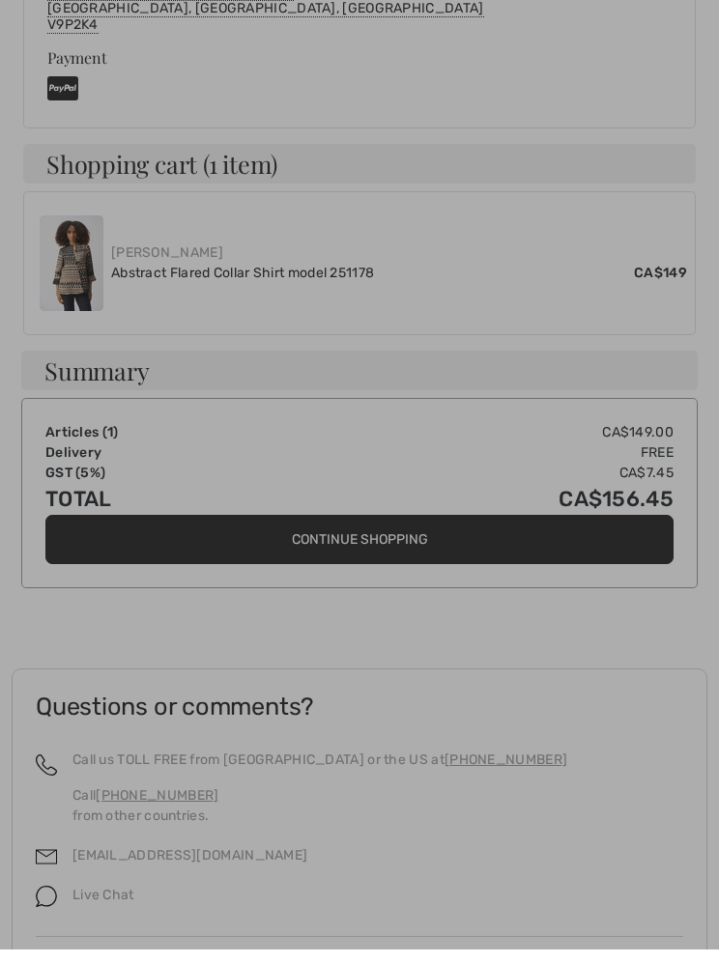
scroll to position [994, 0]
